Goal: Task Accomplishment & Management: Complete application form

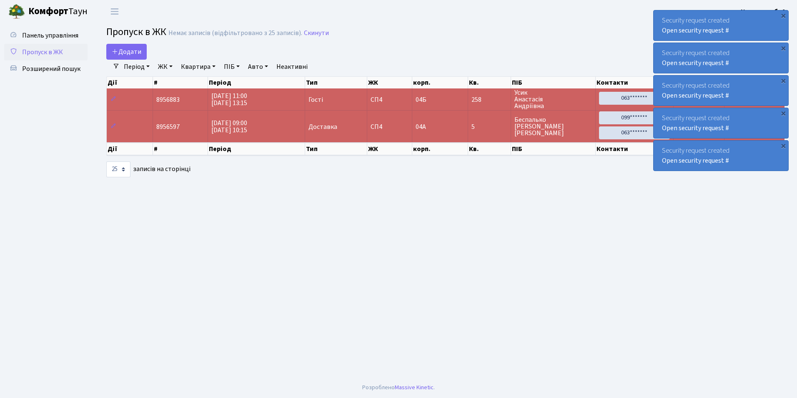
select select "25"
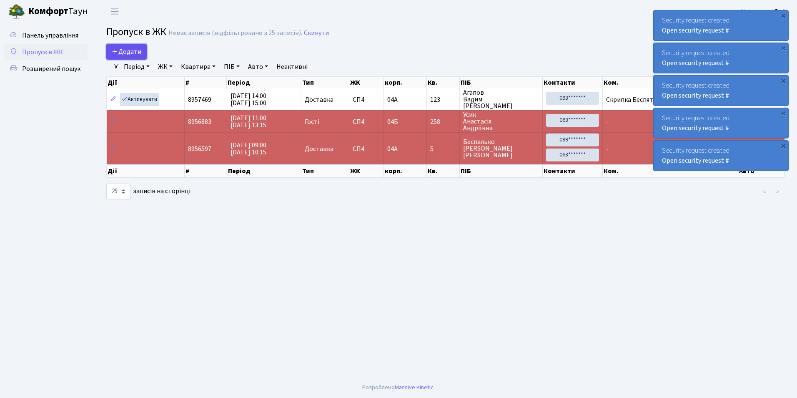
click at [143, 50] on link "Додати" at bounding box center [126, 52] width 40 height 16
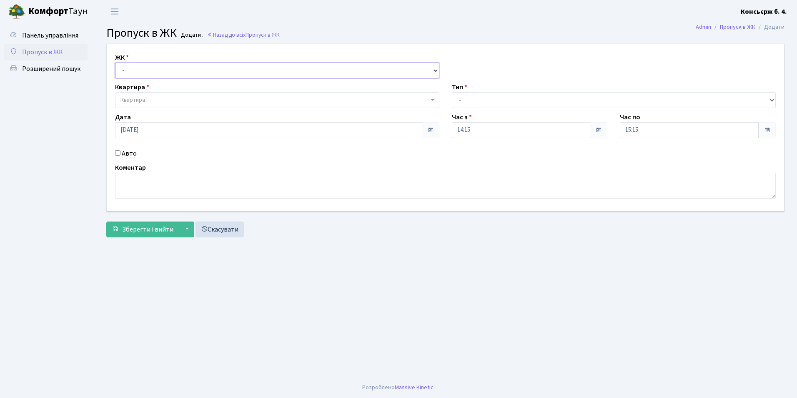
click at [141, 67] on select "- СП4, Столичне шосе, 5" at bounding box center [277, 71] width 324 height 16
select select "325"
click at [115, 63] on select "- СП4, Столичне шосе, 5" at bounding box center [277, 71] width 324 height 16
select select
click at [142, 97] on span "Квартира" at bounding box center [133, 100] width 25 height 8
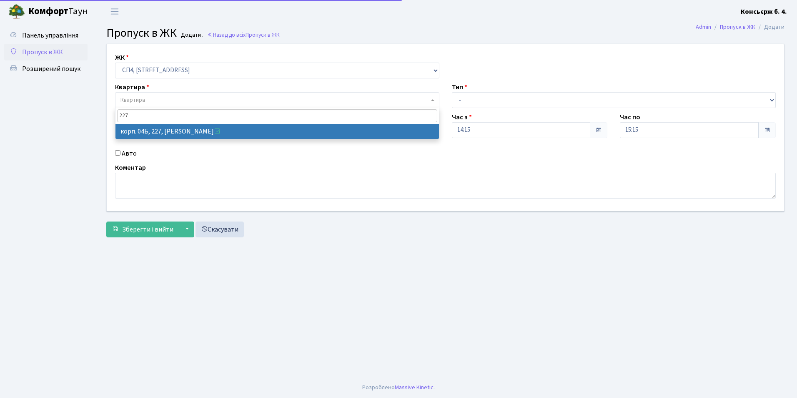
type input "227"
select select "21255"
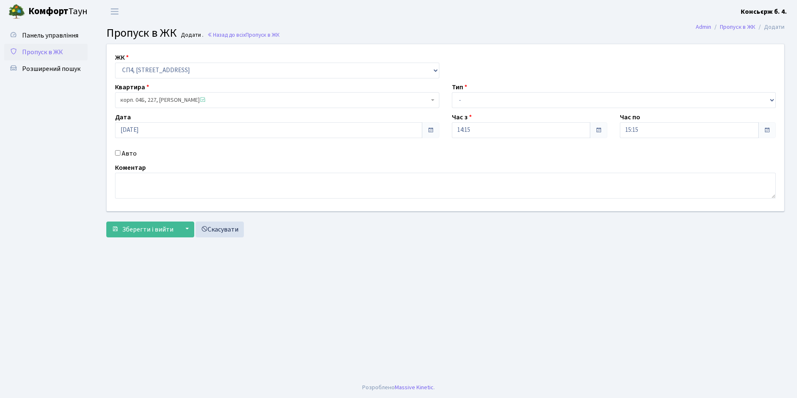
click at [118, 151] on div "Авто" at bounding box center [277, 153] width 337 height 10
click at [126, 152] on label "Авто" at bounding box center [129, 153] width 15 height 10
click at [121, 152] on input "Авто" at bounding box center [117, 152] width 5 height 5
checkbox input "true"
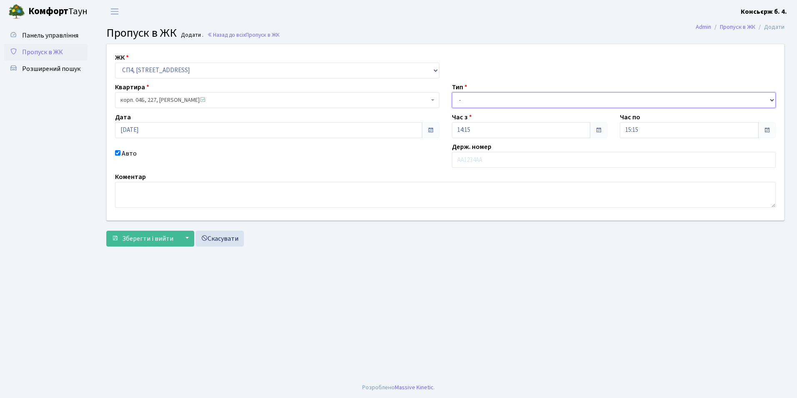
click at [477, 101] on select "- Доставка Таксі Гості Сервіс" at bounding box center [614, 100] width 324 height 16
select select "2"
click at [452, 92] on select "- Доставка Таксі Гості Сервіс" at bounding box center [614, 100] width 324 height 16
click at [470, 156] on input "text" at bounding box center [614, 160] width 324 height 16
type input "r"
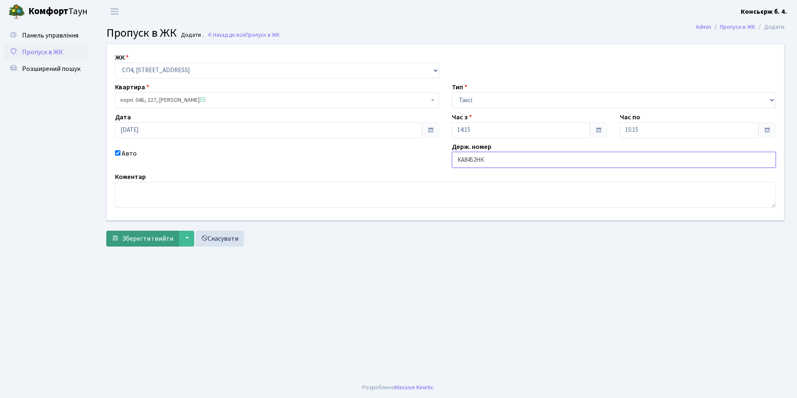
type input "КА8452НК"
click at [156, 241] on span "Зберегти і вийти" at bounding box center [147, 238] width 51 height 9
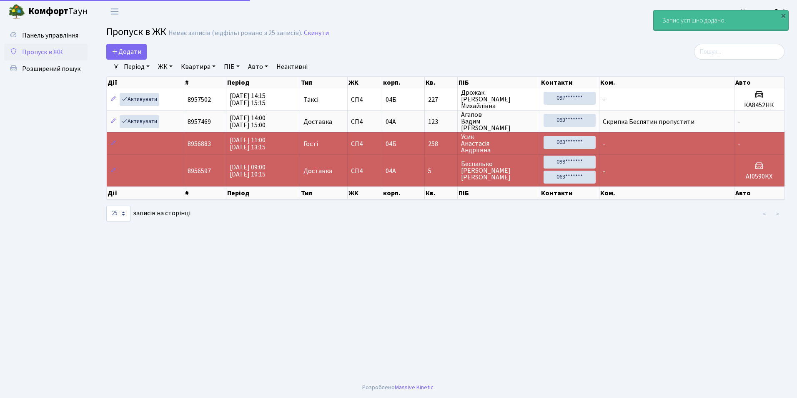
select select "25"
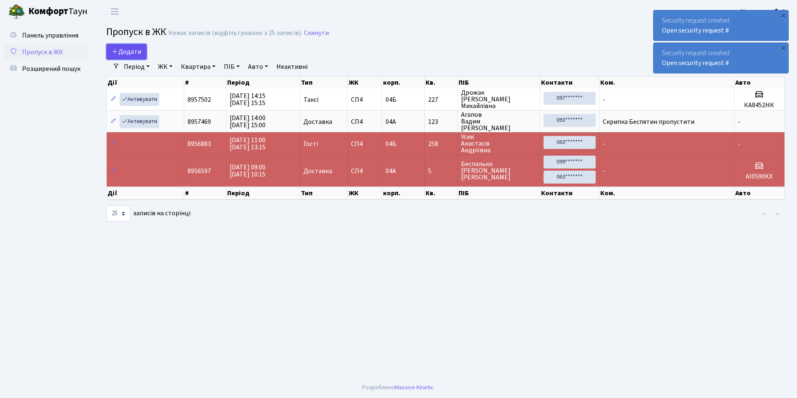
click at [117, 51] on icon at bounding box center [115, 51] width 7 height 7
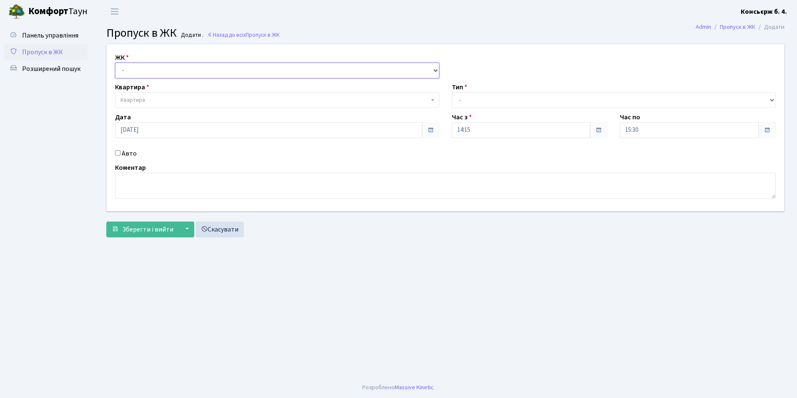
click at [147, 72] on select "- СП4, Столичне шосе, 5" at bounding box center [277, 71] width 324 height 16
select select "325"
click at [115, 63] on select "- СП4, Столичне шосе, 5" at bounding box center [277, 71] width 324 height 16
select select
click at [147, 95] on span "Квартира" at bounding box center [277, 100] width 324 height 16
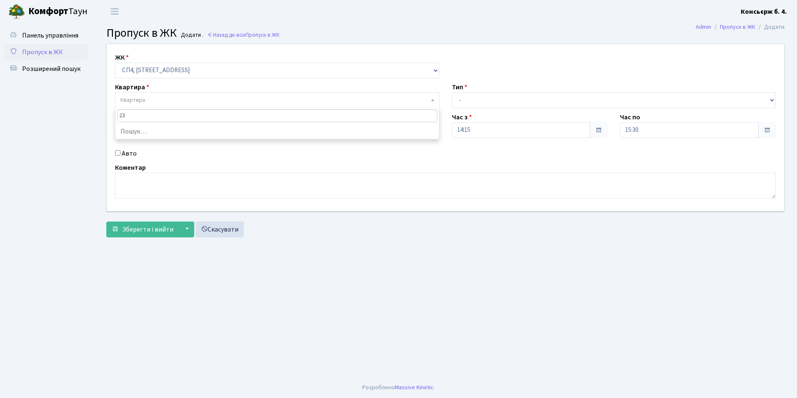
type input "233"
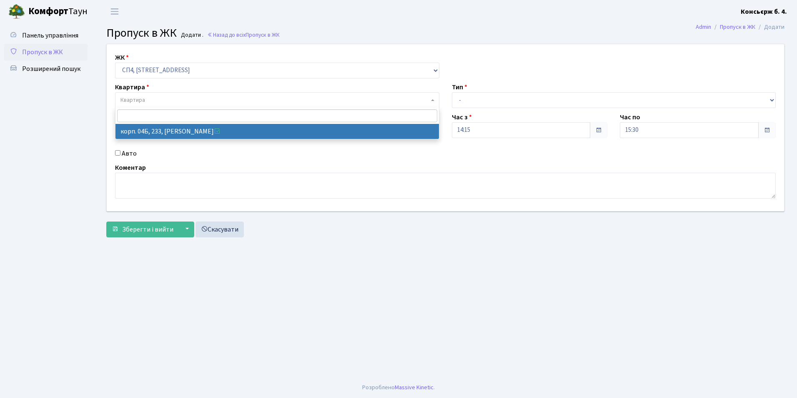
click at [21, 49] on link "Пропуск в ЖК" at bounding box center [45, 52] width 83 height 17
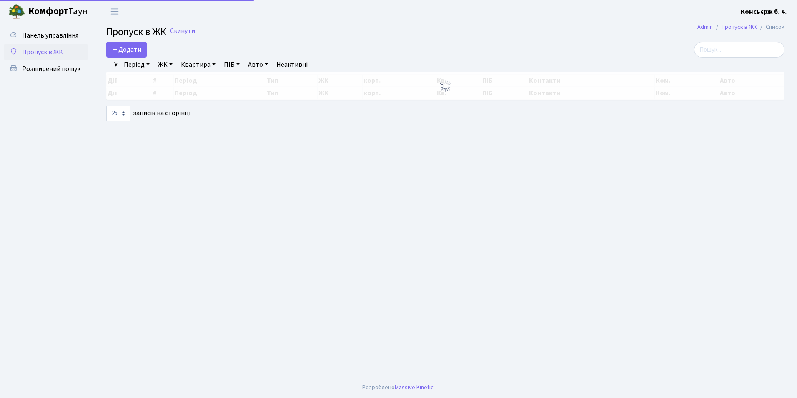
select select "25"
